Goal: Task Accomplishment & Management: Use online tool/utility

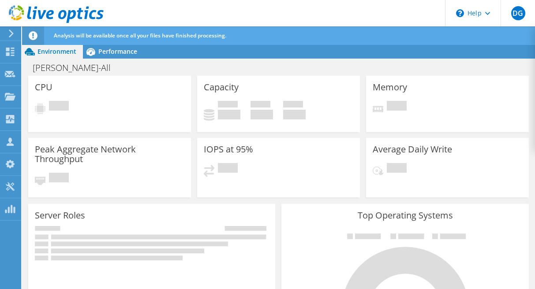
click at [243, 40] on div "Analysis will be available once all your files have finished processing." at bounding box center [295, 35] width 486 height 19
click at [519, 68] on div "Damon-All Print" at bounding box center [278, 68] width 513 height 16
click at [162, 34] on span "Analysis will be available once all your files have finished processing." at bounding box center [140, 35] width 172 height 7
click at [7, 71] on icon at bounding box center [10, 74] width 11 height 8
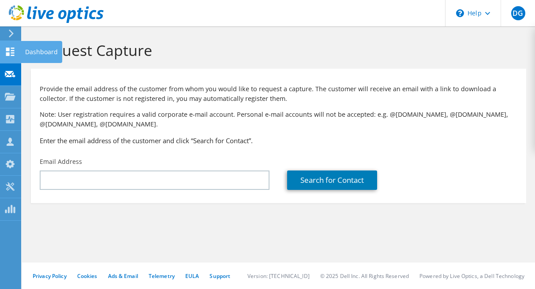
click at [8, 55] on use at bounding box center [10, 52] width 8 height 8
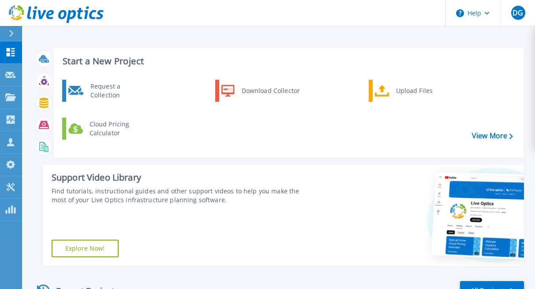
click at [10, 31] on icon at bounding box center [11, 33] width 4 height 7
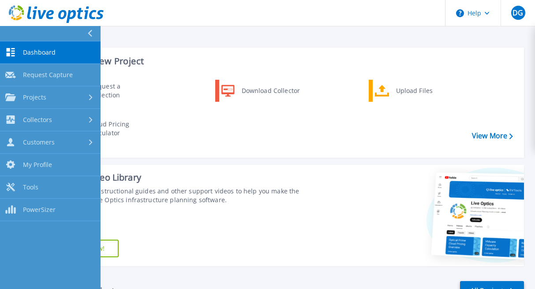
click at [84, 32] on button at bounding box center [50, 33] width 101 height 15
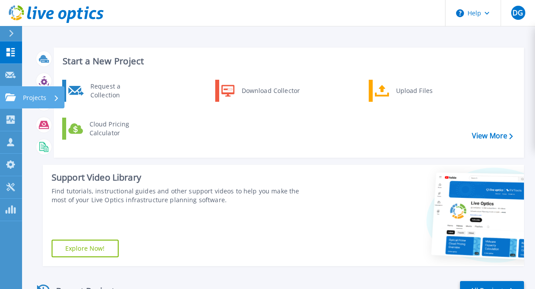
click at [7, 100] on icon at bounding box center [10, 96] width 11 height 7
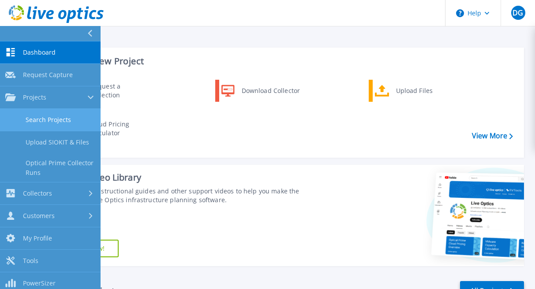
click at [64, 122] on link "Search Projects" at bounding box center [50, 120] width 101 height 22
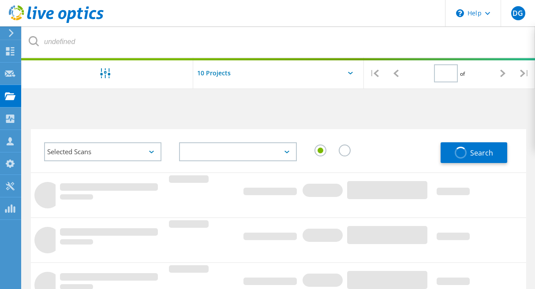
type input "1"
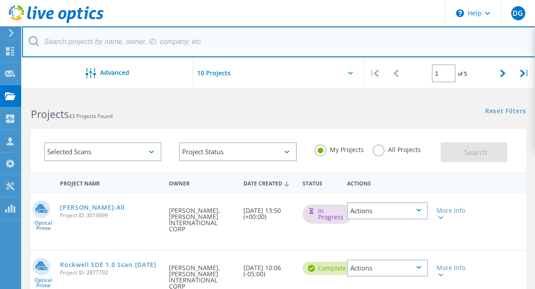
click at [527, 44] on input "text" at bounding box center [278, 41] width 513 height 31
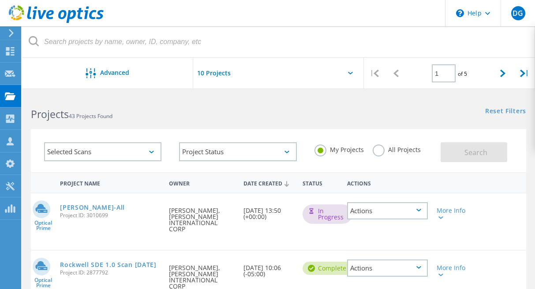
click at [291, 102] on div "Reset Filters Show Filters" at bounding box center [406, 103] width 256 height 16
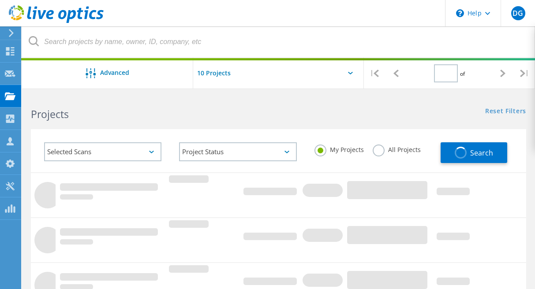
type input "1"
